Goal: Task Accomplishment & Management: Manage account settings

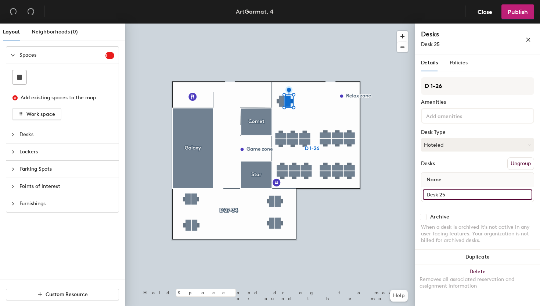
click at [450, 193] on input "Desk 25" at bounding box center [478, 194] width 110 height 10
click at [450, 195] on input "Desk 25" at bounding box center [478, 194] width 110 height 10
type input "Desk 1"
click at [457, 197] on input "Desk 26" at bounding box center [478, 194] width 110 height 10
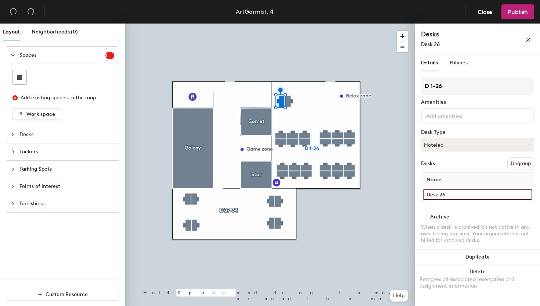
click at [459, 194] on input "Desk 26" at bounding box center [478, 194] width 110 height 10
type input "Desk 2"
click at [447, 194] on input "Desk 19" at bounding box center [478, 194] width 110 height 10
click at [450, 195] on input "Desk 19" at bounding box center [478, 194] width 110 height 10
type input "Desk 3"
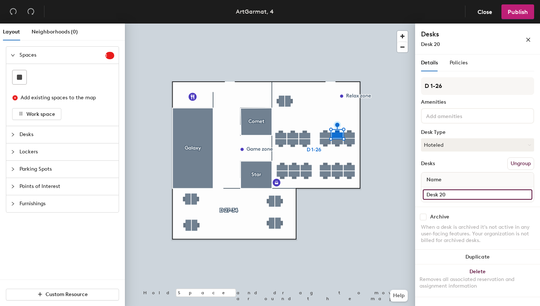
click at [448, 194] on input "Desk 20" at bounding box center [478, 194] width 110 height 10
click at [450, 194] on input "Desk 20" at bounding box center [478, 194] width 110 height 10
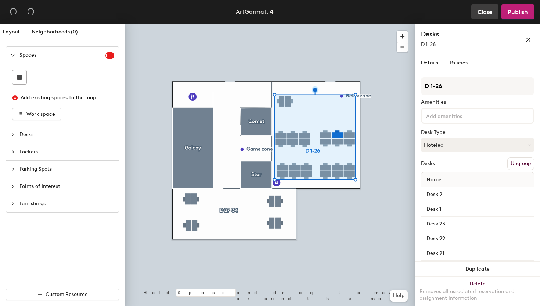
click at [485, 16] on button "Close" at bounding box center [485, 11] width 27 height 15
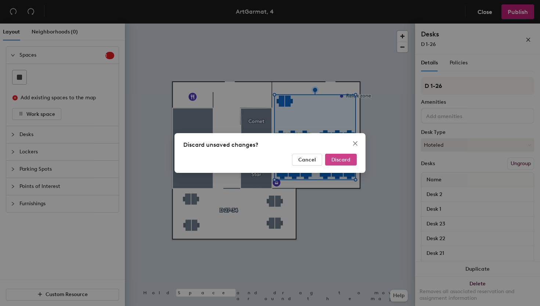
click at [336, 162] on span "Discard" at bounding box center [341, 160] width 19 height 6
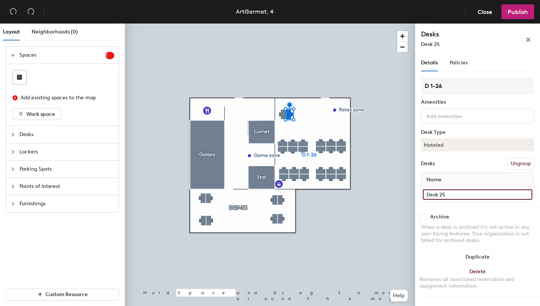
click at [455, 189] on input "Desk 25" at bounding box center [478, 194] width 110 height 10
click at [455, 191] on input "Desk 25" at bounding box center [478, 194] width 110 height 10
click at [453, 196] on input "Desk 25" at bounding box center [478, 194] width 110 height 10
type input "Desk 1"
click at [453, 195] on input "Desk 26" at bounding box center [478, 194] width 110 height 10
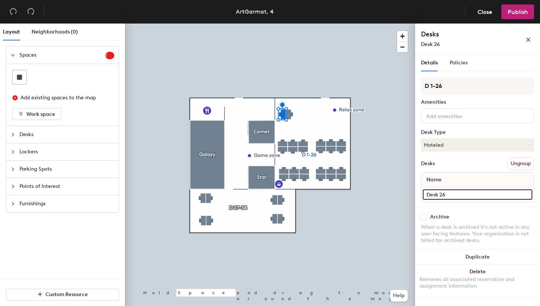
click at [458, 194] on input "Desk 26" at bounding box center [478, 194] width 110 height 10
type input "Desk 2"
click at [452, 193] on input "Desk 19" at bounding box center [478, 194] width 110 height 10
click at [459, 194] on input "Desk 19" at bounding box center [478, 194] width 110 height 10
type input "Desk 3"
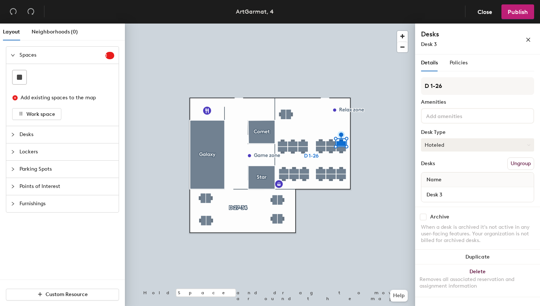
click at [330, 24] on div at bounding box center [270, 24] width 290 height 0
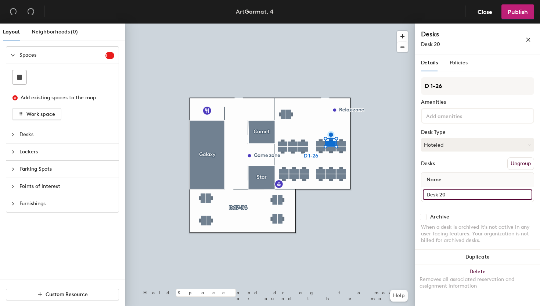
click at [447, 192] on input "Desk 20" at bounding box center [478, 194] width 110 height 10
click at [453, 195] on input "Desk 20" at bounding box center [478, 194] width 110 height 10
type input "Desk 4"
click at [461, 193] on input "Desk 22" at bounding box center [478, 194] width 110 height 10
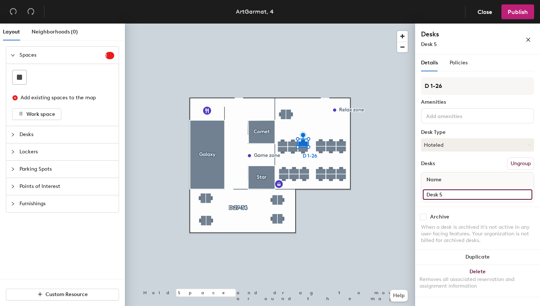
type input "Desk 5"
click at [452, 193] on input "Desk 23" at bounding box center [478, 194] width 110 height 10
type input "Desk 6"
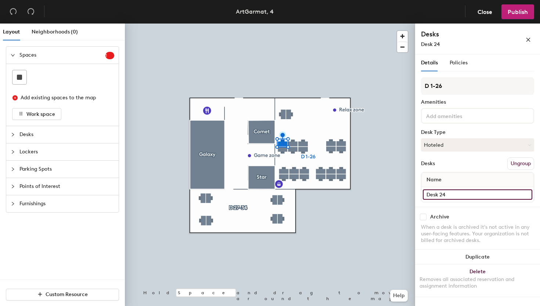
click at [462, 191] on input "Desk 24" at bounding box center [478, 194] width 110 height 10
click at [461, 194] on input "Desk 24" at bounding box center [478, 194] width 110 height 10
type input "Desk 7"
click at [455, 195] on input "Desk 18" at bounding box center [478, 194] width 110 height 10
click at [458, 195] on input "Desk 18" at bounding box center [478, 194] width 110 height 10
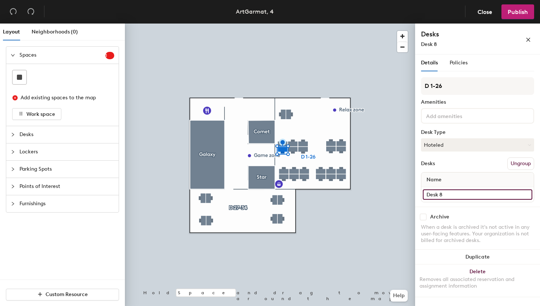
type input "Desk 8"
click at [472, 198] on input "Desk 17" at bounding box center [478, 194] width 110 height 10
type input "Desk 9"
click at [458, 196] on input "Desk 16" at bounding box center [478, 194] width 110 height 10
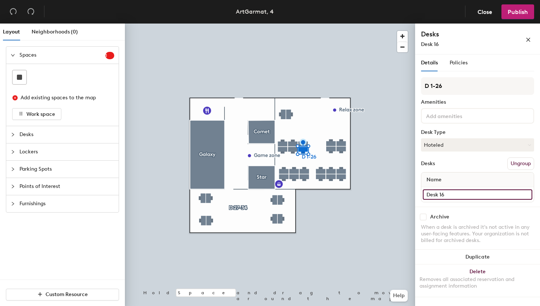
click at [458, 196] on input "Desk 16" at bounding box center [478, 194] width 110 height 10
type input "Desk 10"
click at [330, 24] on div at bounding box center [270, 24] width 290 height 0
click at [455, 198] on input "Desk 14" at bounding box center [478, 194] width 110 height 10
click at [458, 197] on input "Desk 14" at bounding box center [478, 194] width 110 height 10
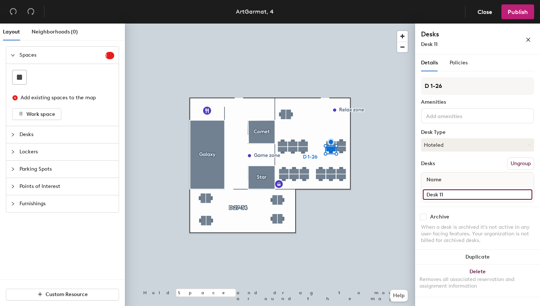
type input "Desk 11"
click at [462, 196] on input "Desk 13" at bounding box center [478, 194] width 110 height 10
click at [462, 195] on input "Desk 13" at bounding box center [478, 194] width 110 height 10
type input "Desk 12"
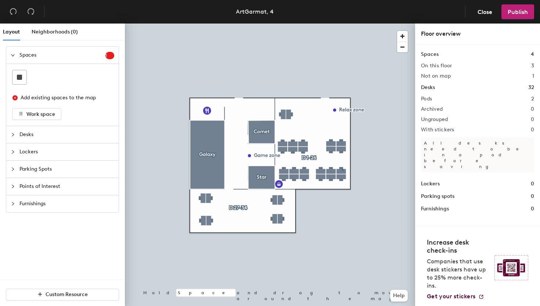
click at [342, 24] on div at bounding box center [270, 24] width 290 height 0
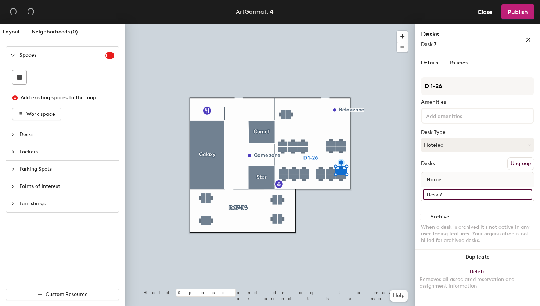
click at [461, 194] on input "Desk 7" at bounding box center [478, 194] width 110 height 10
type input "Desk 13"
click at [463, 202] on div "D 1-26 Amenities Desk Type Hoteled Desks Ungroup Name Desk 8" at bounding box center [477, 141] width 113 height 129
click at [463, 194] on input "Desk 8" at bounding box center [478, 194] width 110 height 10
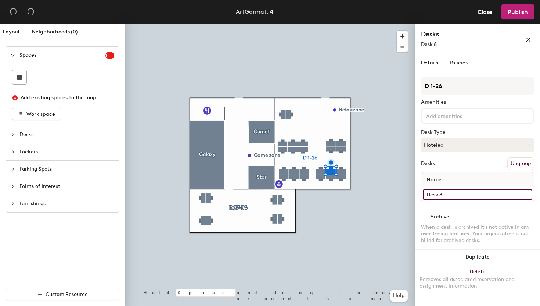
click at [463, 194] on input "Desk 8" at bounding box center [478, 194] width 110 height 10
type input "Desk 14"
click at [446, 199] on input "Desk 9" at bounding box center [478, 194] width 110 height 10
type input "Desk 15"
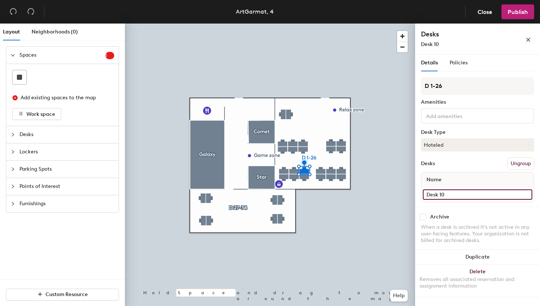
click at [463, 192] on input "Desk 10" at bounding box center [478, 194] width 110 height 10
click at [462, 198] on input "Desk 10" at bounding box center [478, 194] width 110 height 10
type input "Desk 16"
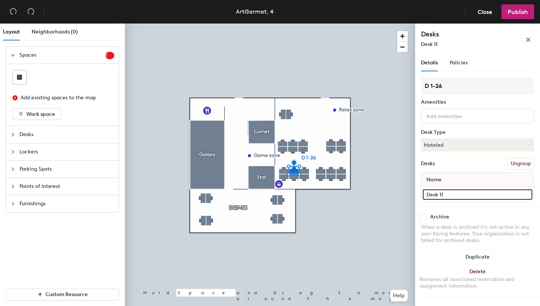
click at [447, 193] on input "Desk 11" at bounding box center [478, 194] width 110 height 10
click at [450, 196] on input "Desk 11" at bounding box center [478, 194] width 110 height 10
type input "Desk 17"
click at [283, 24] on div at bounding box center [270, 24] width 290 height 0
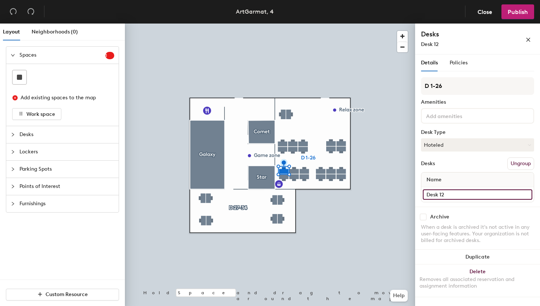
click at [445, 191] on input "Desk 12" at bounding box center [478, 194] width 110 height 10
click at [446, 192] on input "Desk 12" at bounding box center [478, 194] width 110 height 10
type input "Desk 18"
click at [451, 193] on input "Desk 6" at bounding box center [478, 194] width 110 height 10
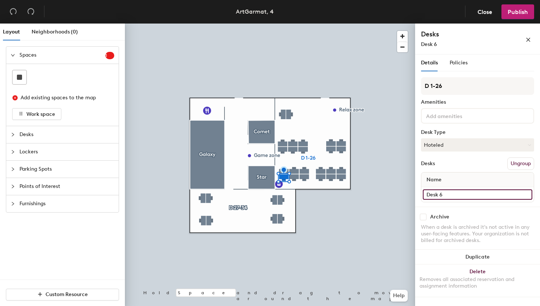
click at [451, 193] on input "Desk 6" at bounding box center [478, 194] width 110 height 10
type input "Desk 19"
click at [451, 194] on input "Desk 5" at bounding box center [478, 194] width 110 height 10
click at [454, 196] on input "Desk 5" at bounding box center [478, 194] width 110 height 10
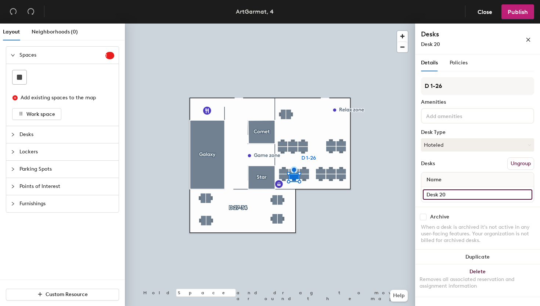
type input "Desk 20"
click at [456, 194] on input "Desk 4" at bounding box center [478, 194] width 110 height 10
type input "Desk 21"
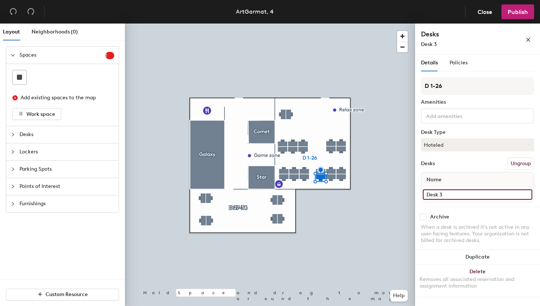
click at [457, 194] on input "Desk 3" at bounding box center [478, 194] width 110 height 10
type input "Desk 22"
click at [331, 24] on div at bounding box center [270, 24] width 290 height 0
click at [460, 198] on input "Desk 2" at bounding box center [478, 194] width 110 height 10
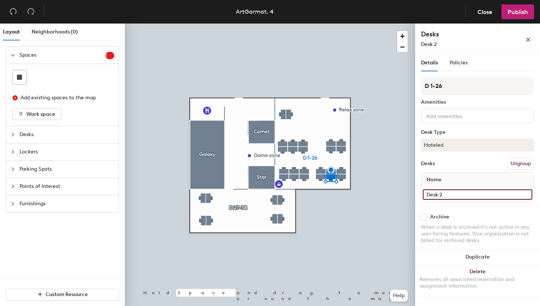
click at [460, 198] on input "Desk 2" at bounding box center [478, 194] width 110 height 10
type input "Desk 23"
click at [342, 24] on div at bounding box center [270, 24] width 290 height 0
click at [457, 193] on input "Desk 1" at bounding box center [478, 194] width 110 height 10
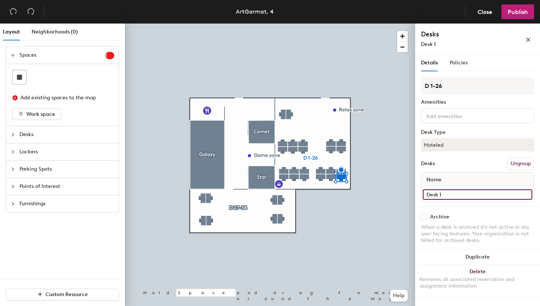
click at [457, 193] on input "Desk 1" at bounding box center [478, 194] width 110 height 10
type input "Desk 24"
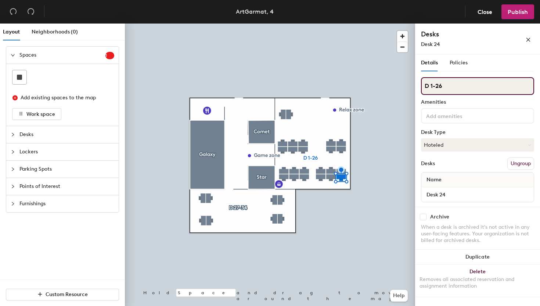
click at [454, 87] on input "D 1-26" at bounding box center [477, 86] width 113 height 18
type input "D 1-24"
click at [437, 83] on input "D 27-34" at bounding box center [477, 86] width 113 height 18
click at [457, 89] on input "D 25-34" at bounding box center [477, 86] width 113 height 18
type input "D 25-32"
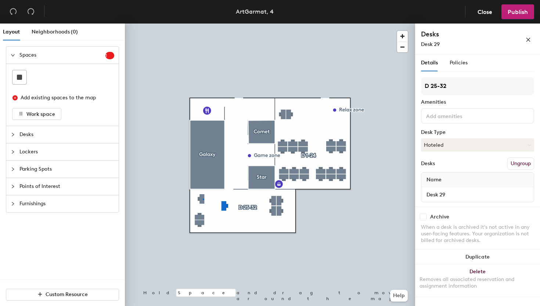
click at [204, 24] on div at bounding box center [270, 24] width 290 height 0
click at [202, 24] on div at bounding box center [270, 24] width 290 height 0
click at [290, 24] on div at bounding box center [270, 24] width 290 height 0
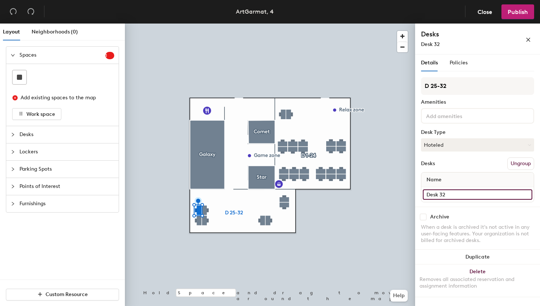
click at [458, 198] on input "Desk 32" at bounding box center [478, 194] width 110 height 10
click at [459, 196] on input "Desk 32" at bounding box center [478, 194] width 110 height 10
type input "Desk 25"
click at [460, 192] on input "Desk 31" at bounding box center [478, 194] width 110 height 10
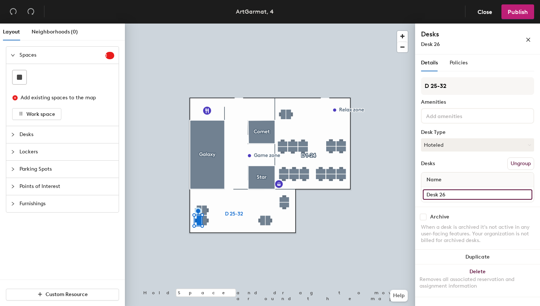
type input "Desk 26"
click at [454, 197] on input "Desk 33" at bounding box center [478, 194] width 110 height 10
click at [462, 193] on input "Desk 33" at bounding box center [478, 194] width 110 height 10
type input "Desk 27"
click at [452, 194] on input "Desk 34" at bounding box center [478, 194] width 110 height 10
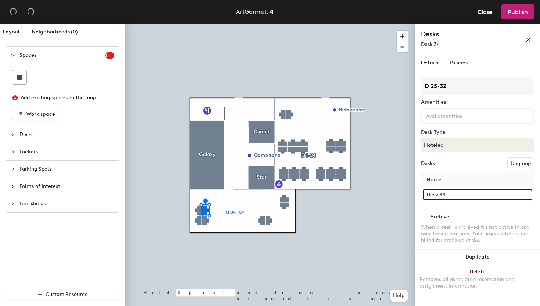
click at [454, 195] on input "Desk 34" at bounding box center [478, 194] width 110 height 10
type input "Desk 28"
click at [451, 194] on input "Desk 27" at bounding box center [478, 194] width 110 height 10
click at [457, 196] on input "Desk 27" at bounding box center [478, 194] width 110 height 10
type input "Desk 29"
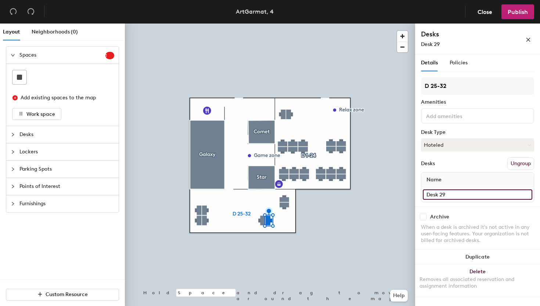
click at [457, 192] on input "Desk 29" at bounding box center [478, 194] width 110 height 10
click at [456, 193] on input "Desk 29" at bounding box center [478, 194] width 110 height 10
type input "Desk 30"
click at [463, 197] on input "Desk 28" at bounding box center [478, 194] width 110 height 10
click at [465, 193] on input "Desk 28" at bounding box center [478, 194] width 110 height 10
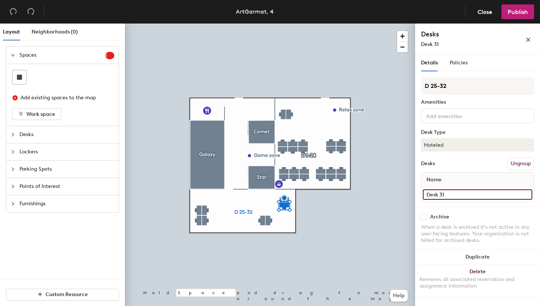
type input "Desk 31"
click at [459, 200] on div "Desk 30" at bounding box center [478, 194] width 112 height 15
click at [461, 197] on input "Desk 30" at bounding box center [478, 194] width 110 height 10
type input "Desk 32"
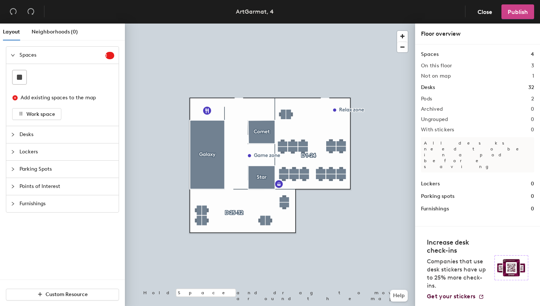
click at [520, 12] on span "Publish" at bounding box center [518, 11] width 20 height 7
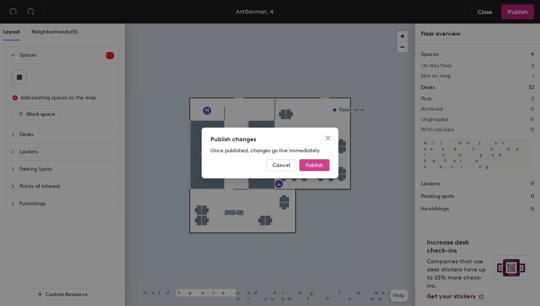
click at [315, 164] on span "Publish" at bounding box center [315, 165] width 18 height 6
